Goal: Information Seeking & Learning: Learn about a topic

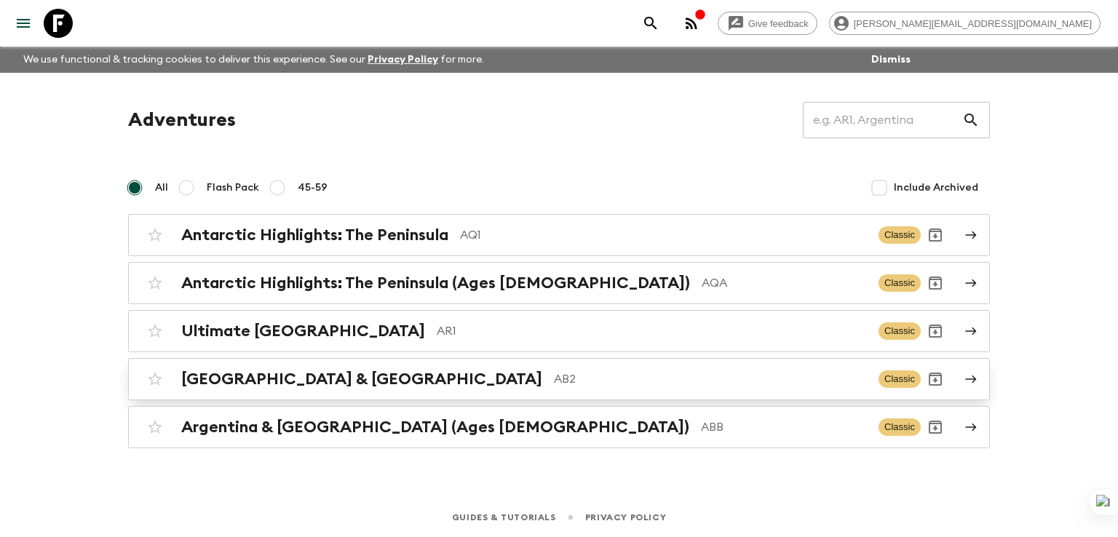
click at [263, 375] on h2 "[GEOGRAPHIC_DATA] & [GEOGRAPHIC_DATA]" at bounding box center [361, 379] width 361 height 19
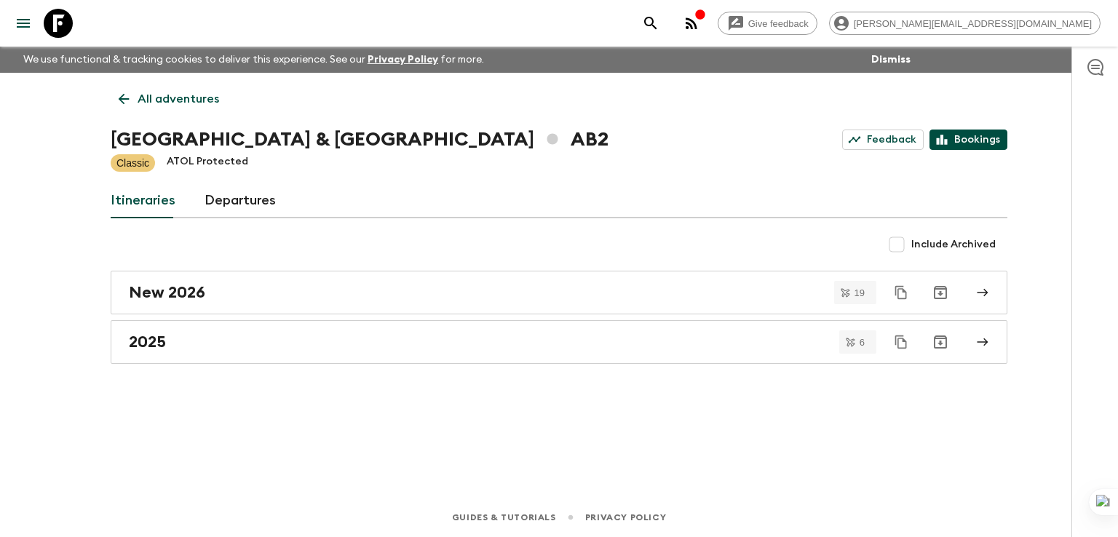
click at [964, 145] on link "Bookings" at bounding box center [968, 140] width 78 height 20
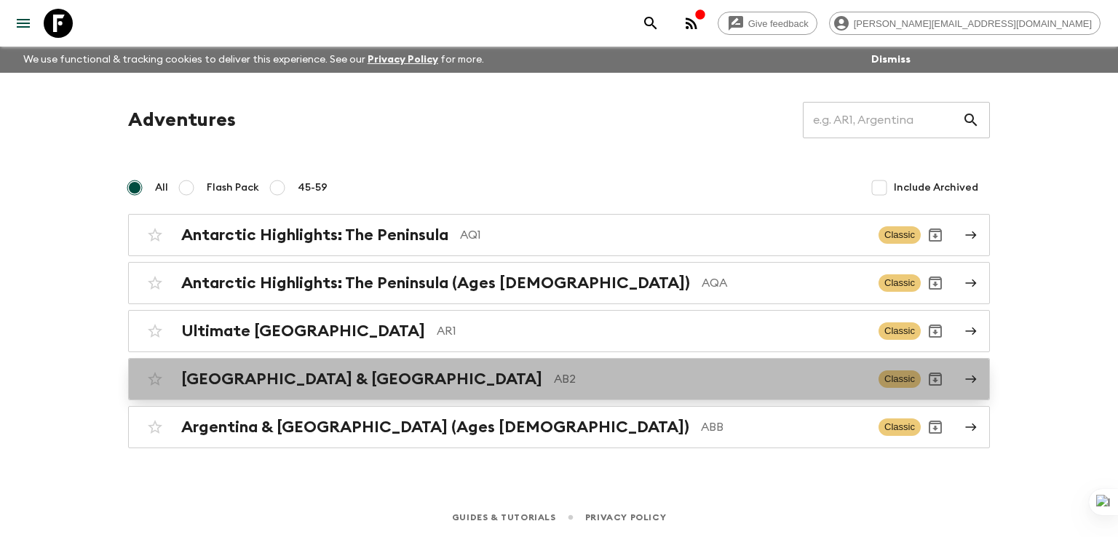
click at [236, 379] on h2 "[GEOGRAPHIC_DATA] & [GEOGRAPHIC_DATA]" at bounding box center [361, 379] width 361 height 19
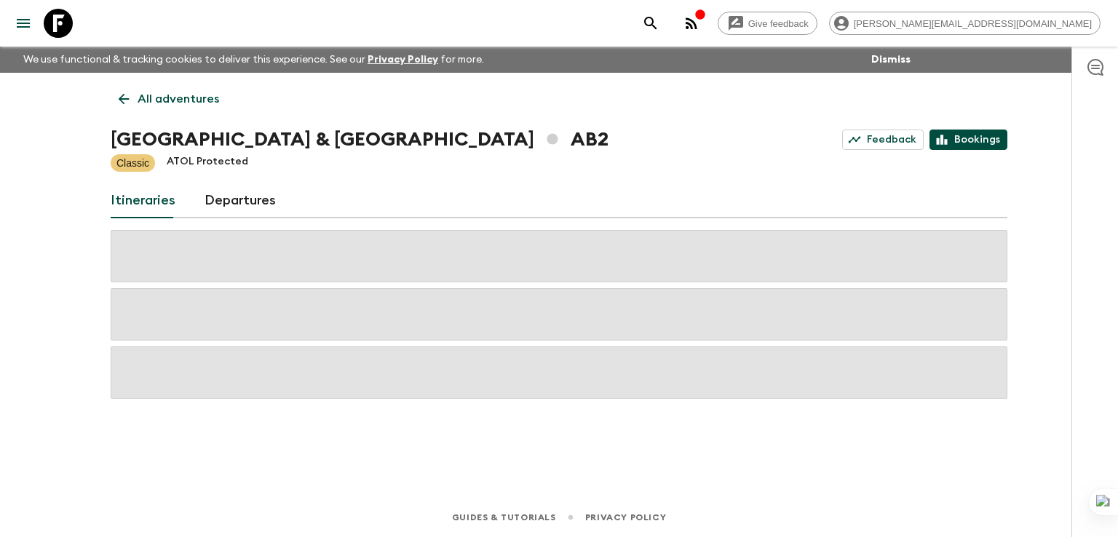
click at [975, 138] on link "Bookings" at bounding box center [968, 140] width 78 height 20
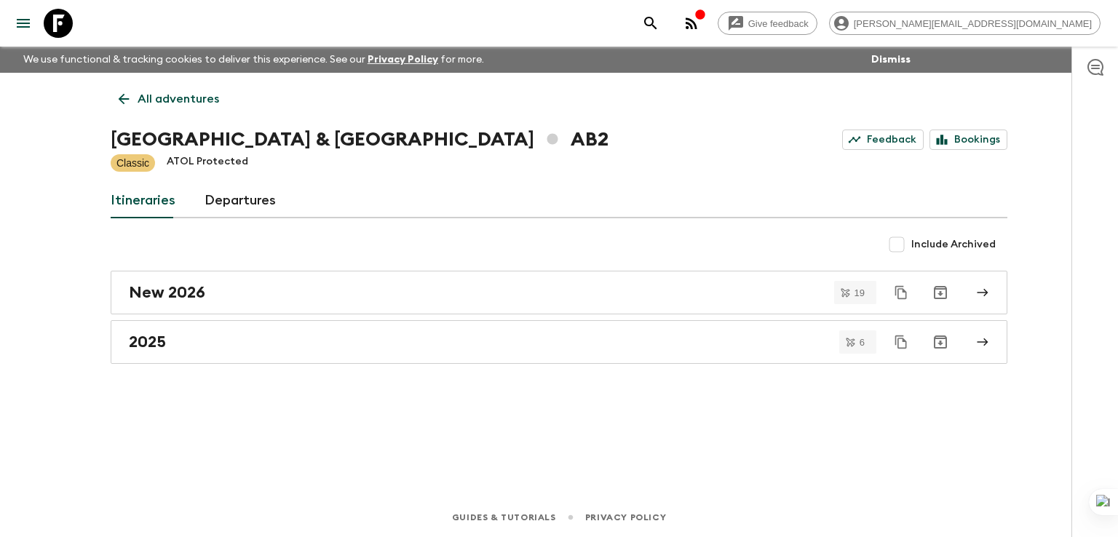
click at [122, 91] on icon at bounding box center [124, 99] width 16 height 16
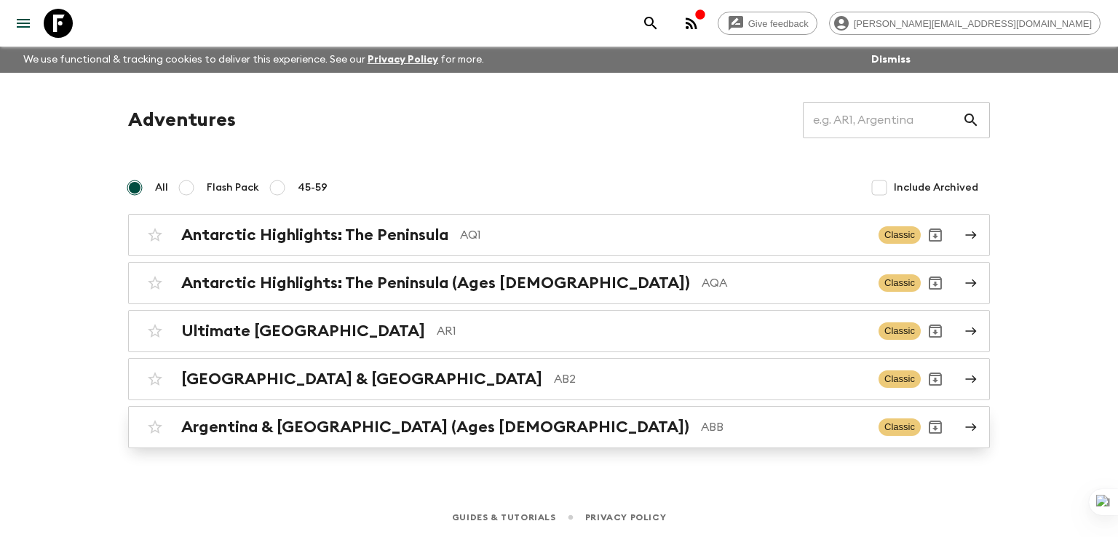
click at [296, 423] on h2 "Argentina & [GEOGRAPHIC_DATA] (Ages [DEMOGRAPHIC_DATA])" at bounding box center [435, 427] width 508 height 19
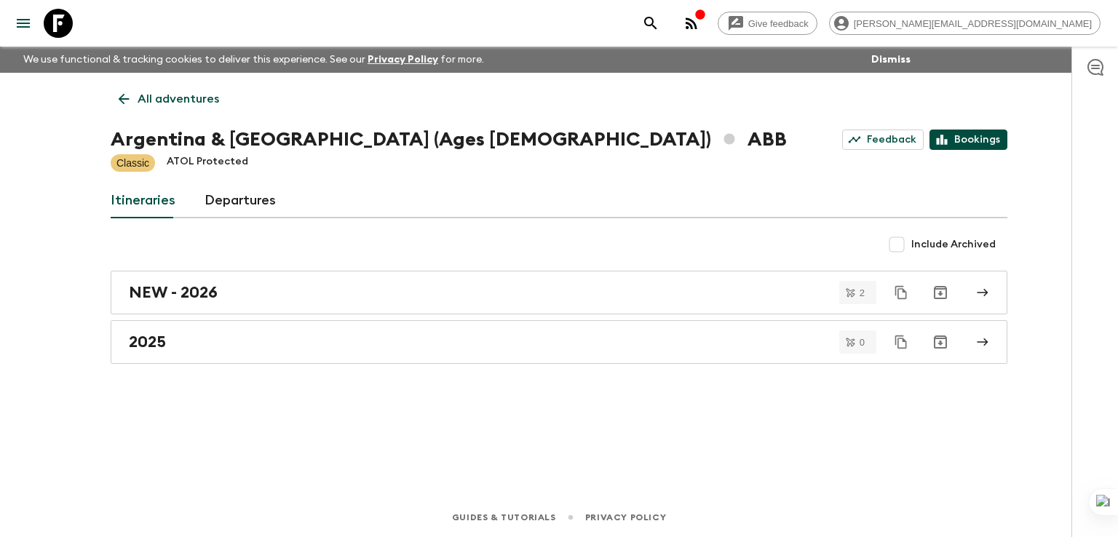
click at [975, 138] on link "Bookings" at bounding box center [968, 140] width 78 height 20
click at [145, 96] on p "All adventures" at bounding box center [179, 98] width 82 height 17
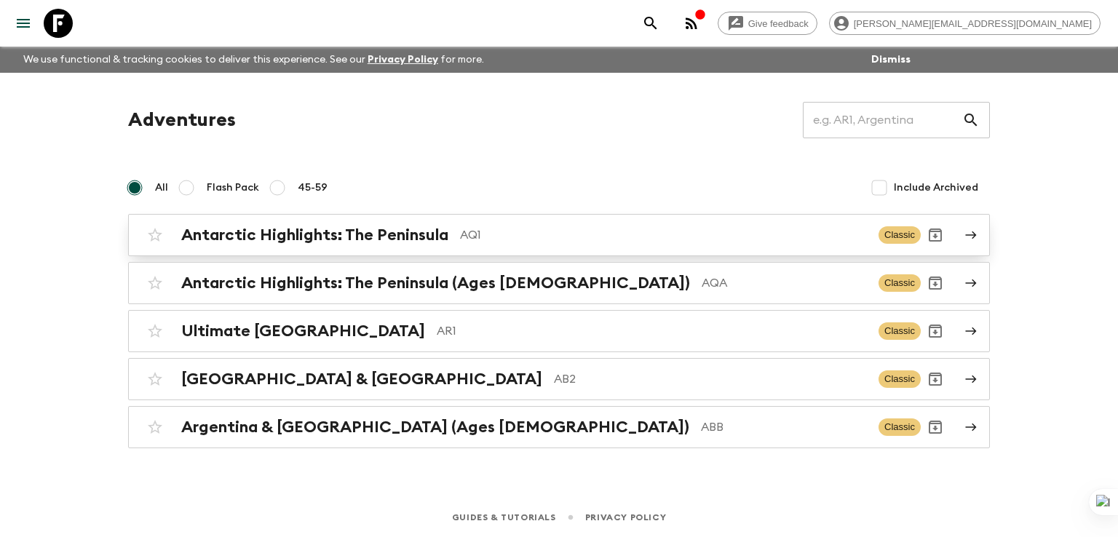
click at [326, 232] on h2 "Antarctic Highlights: The Peninsula" at bounding box center [314, 235] width 267 height 19
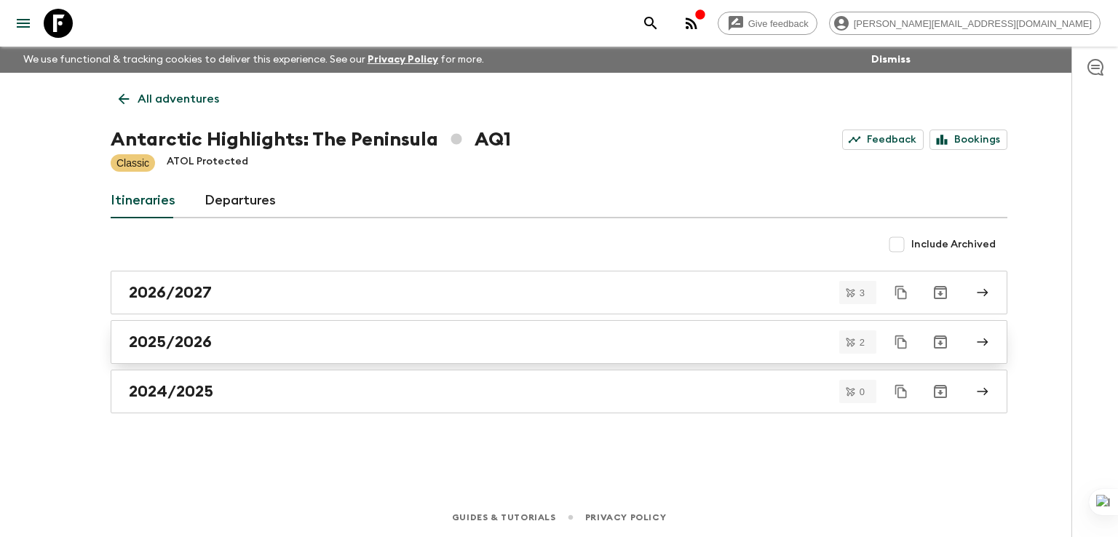
click at [175, 348] on h2 "2025/2026" at bounding box center [170, 342] width 83 height 19
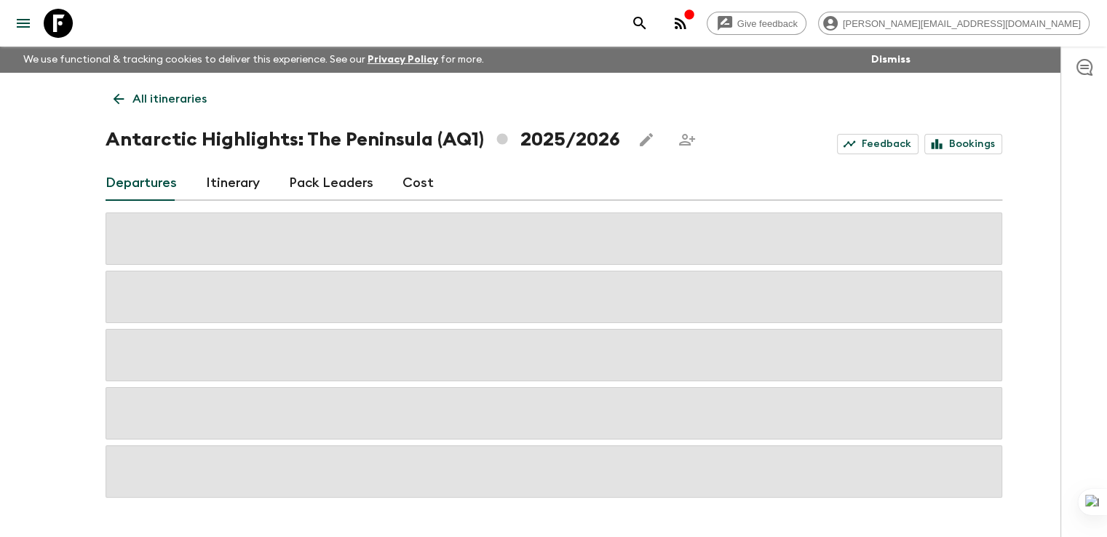
click at [418, 187] on link "Cost" at bounding box center [417, 183] width 31 height 35
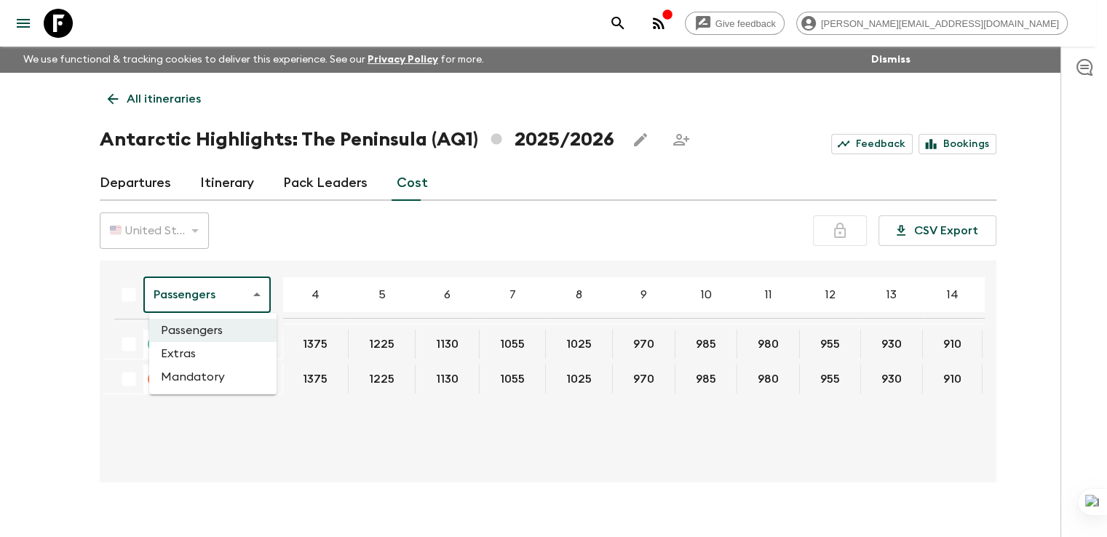
click at [222, 303] on body "Give feedback [PERSON_NAME][EMAIL_ADDRESS][DOMAIN_NAME] We use functional & tra…" at bounding box center [553, 281] width 1107 height 563
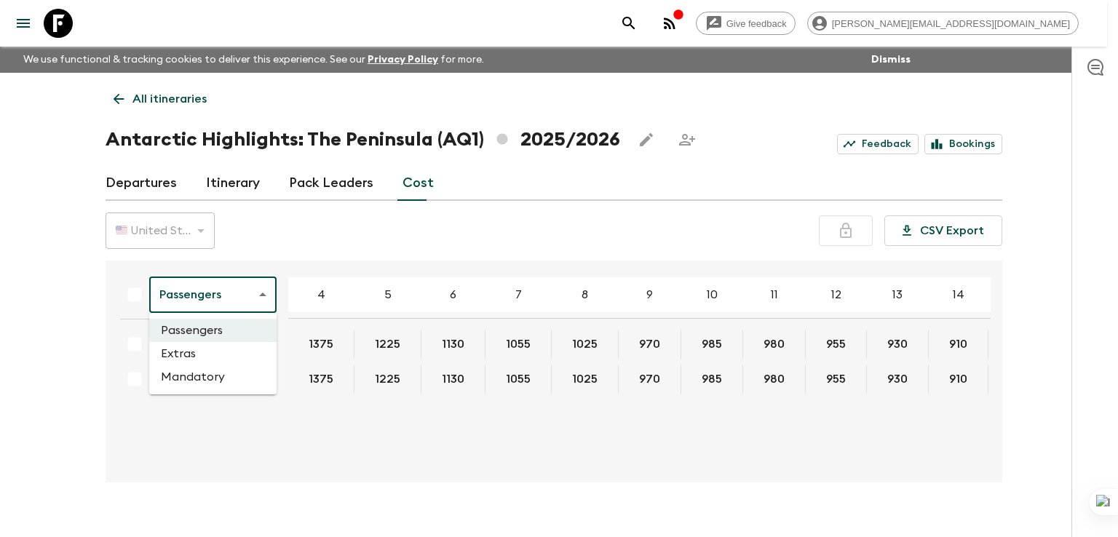
click at [211, 362] on li "Extras" at bounding box center [212, 353] width 127 height 23
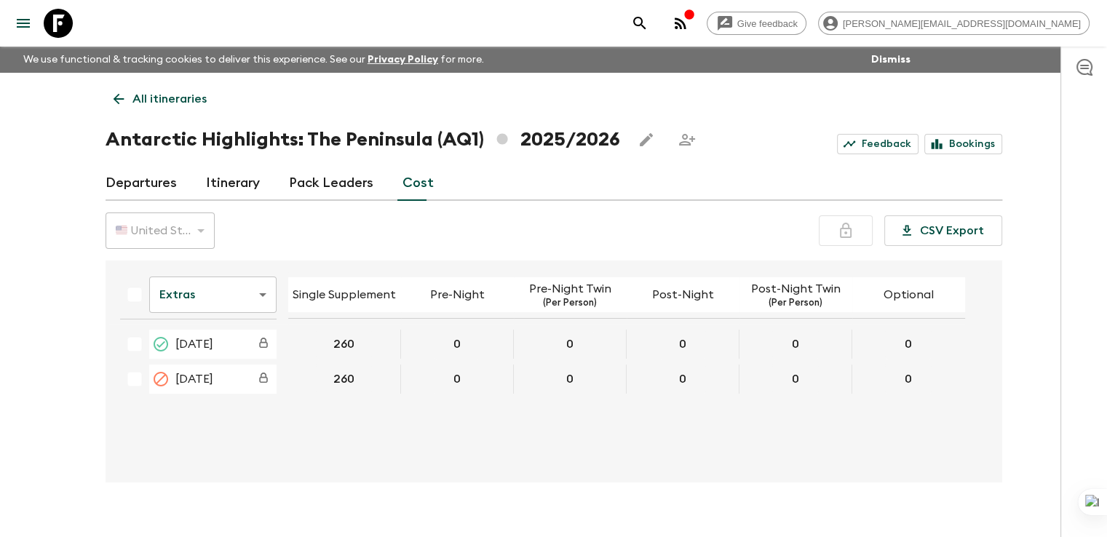
click at [224, 294] on body "Give feedback [PERSON_NAME][EMAIL_ADDRESS][DOMAIN_NAME] We use functional & tra…" at bounding box center [553, 281] width 1107 height 563
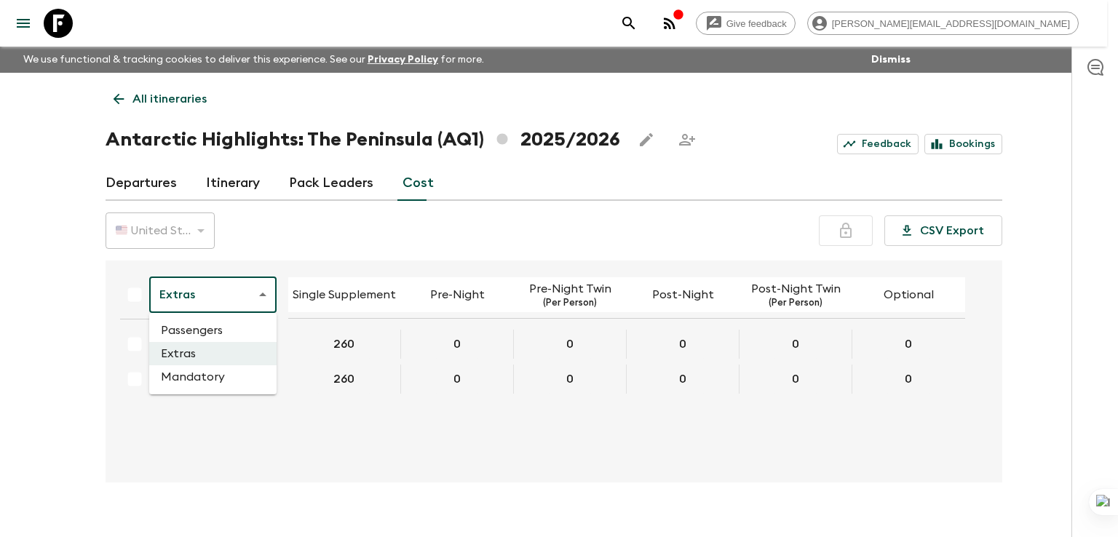
click at [209, 376] on li "Mandatory" at bounding box center [212, 376] width 127 height 23
